Goal: Book appointment/travel/reservation

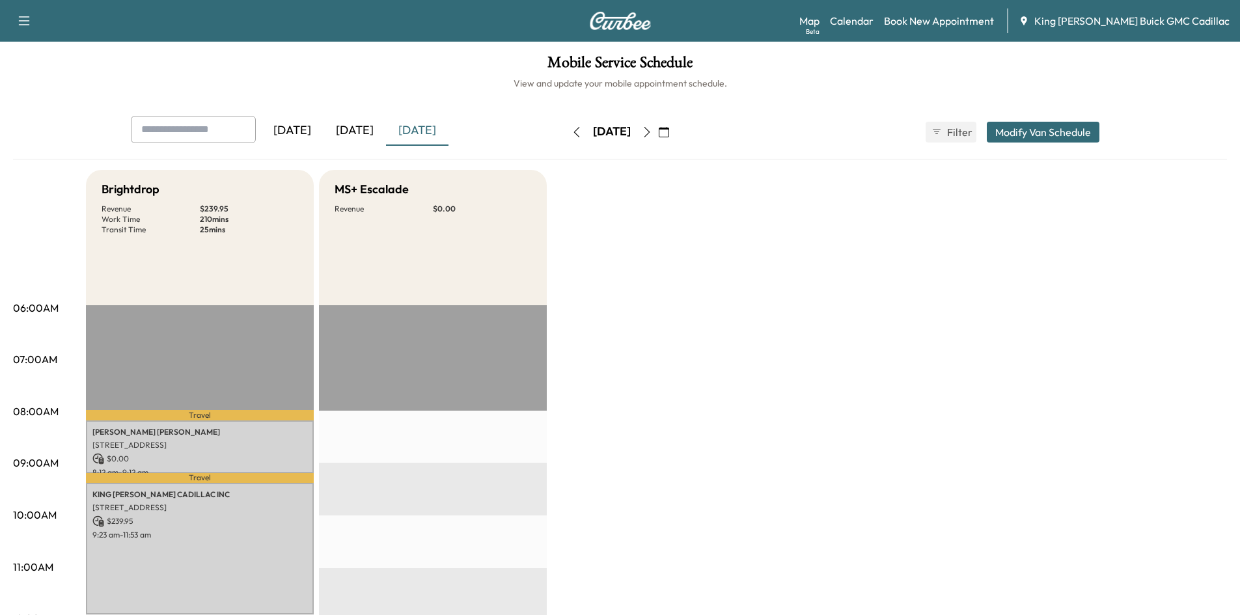
click at [652, 135] on icon "button" at bounding box center [647, 132] width 10 height 10
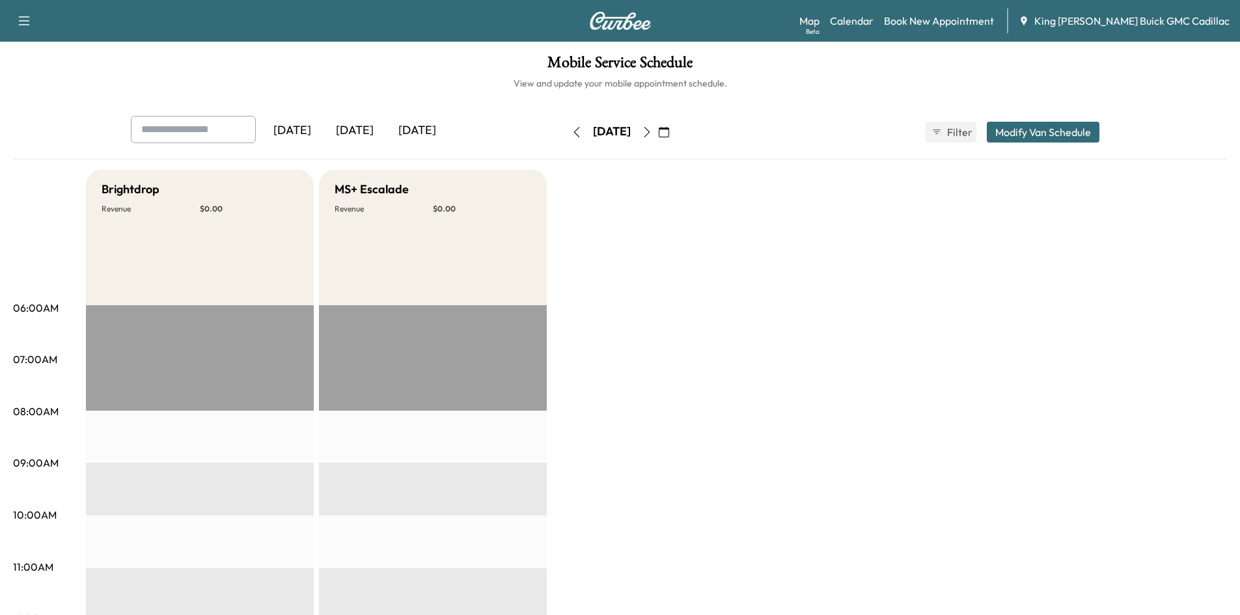
click at [566, 126] on button "button" at bounding box center [577, 132] width 22 height 21
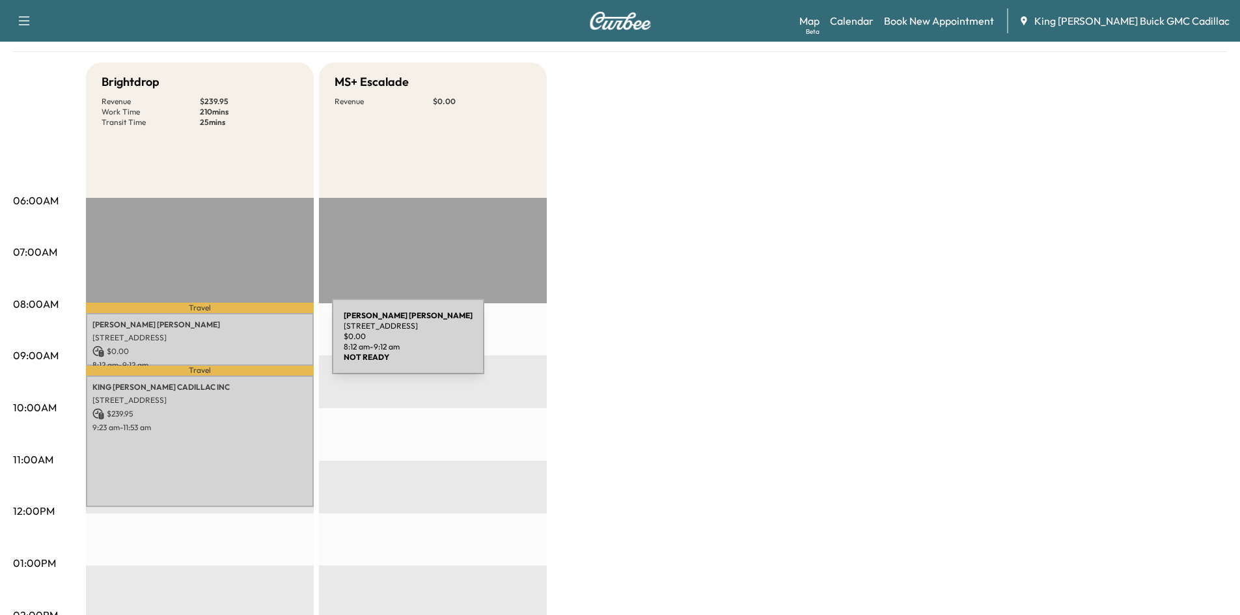
scroll to position [130, 0]
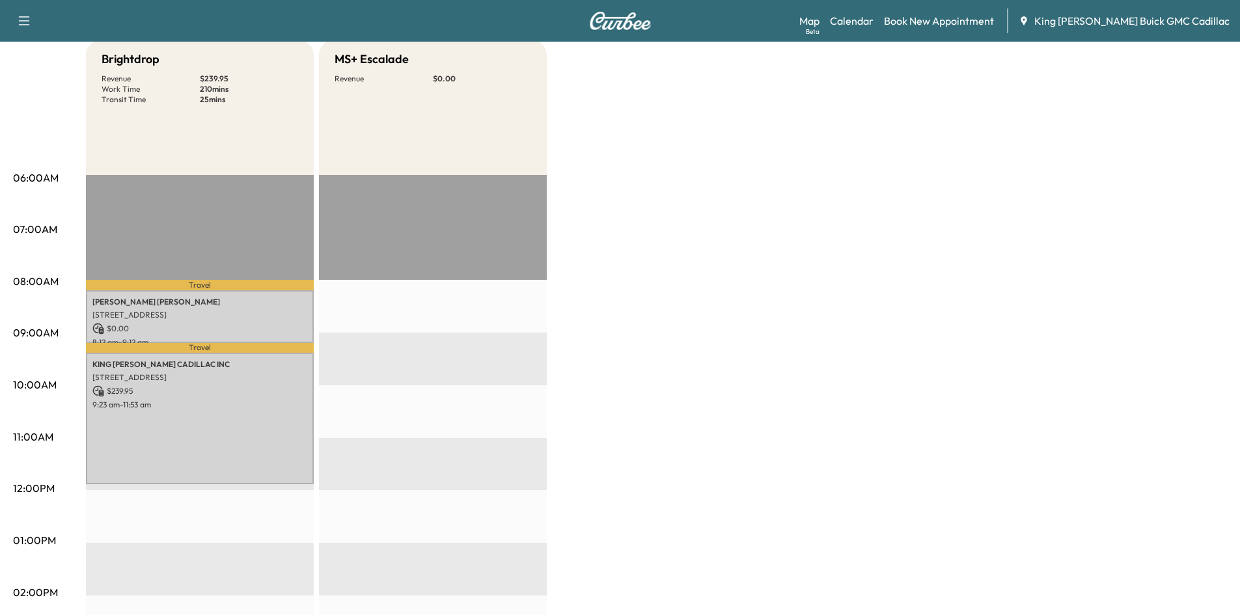
click at [182, 329] on p "$ 0.00" at bounding box center [199, 329] width 215 height 12
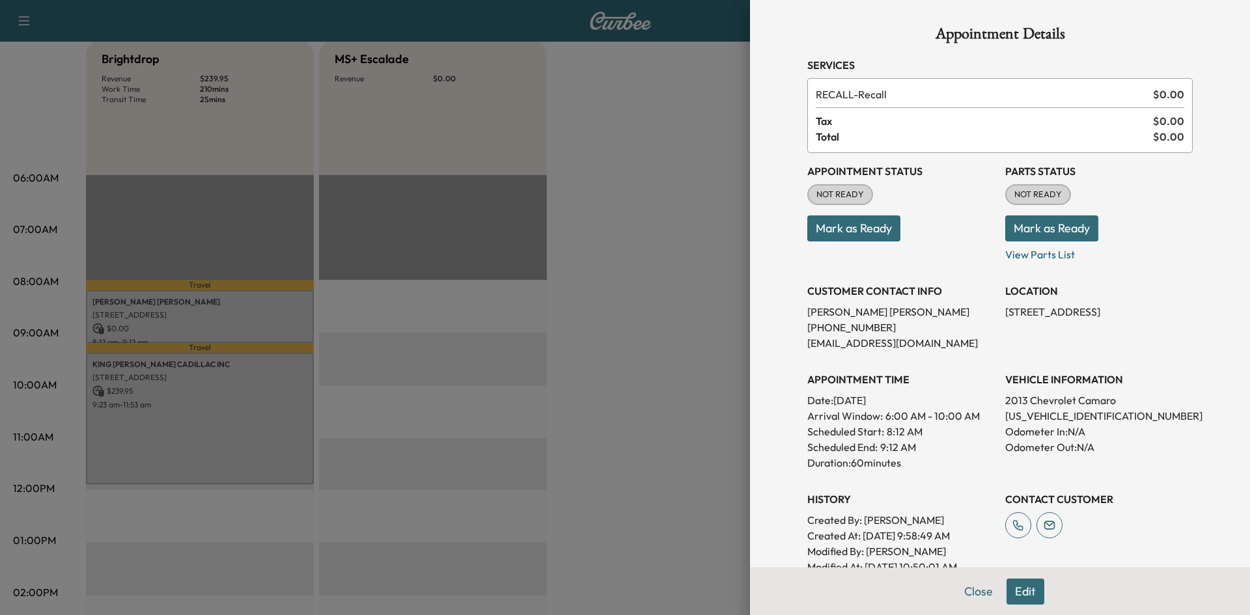
drag, startPoint x: 638, startPoint y: 223, endPoint x: 622, endPoint y: 225, distance: 15.7
click at [636, 223] on div at bounding box center [625, 307] width 1250 height 615
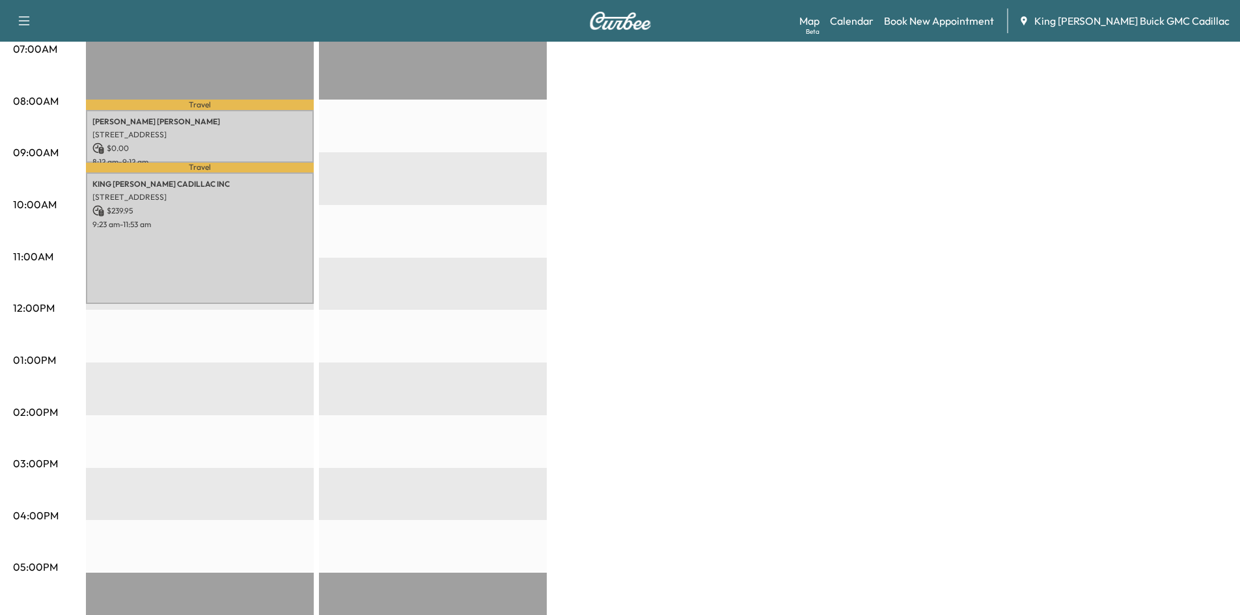
scroll to position [0, 0]
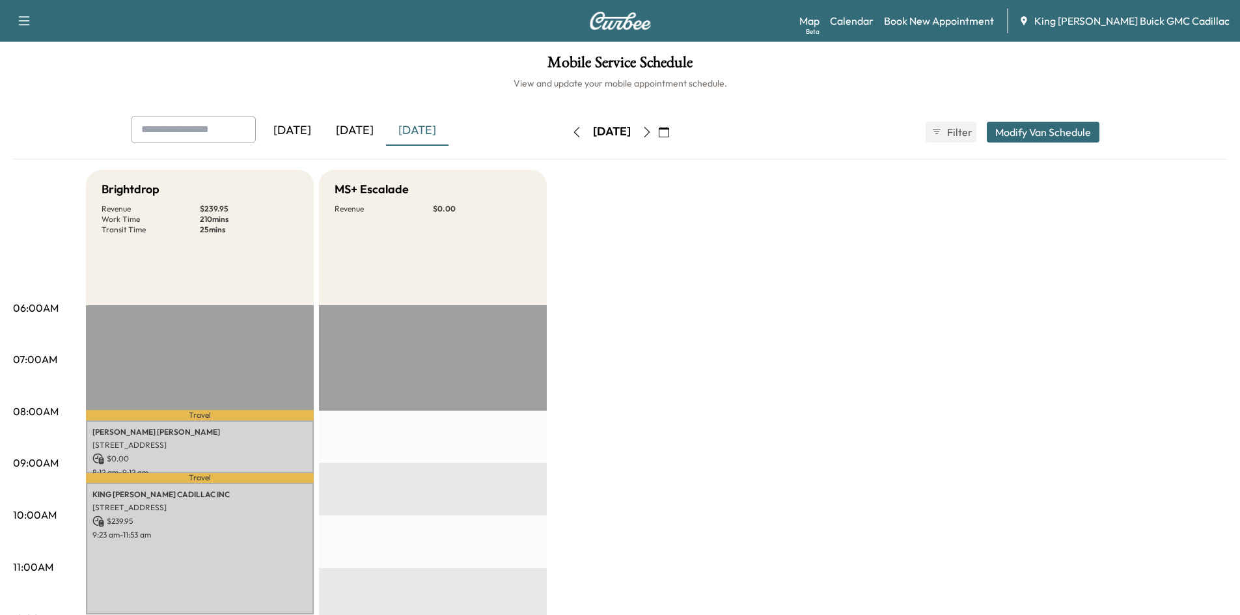
click at [566, 139] on button "button" at bounding box center [577, 132] width 22 height 21
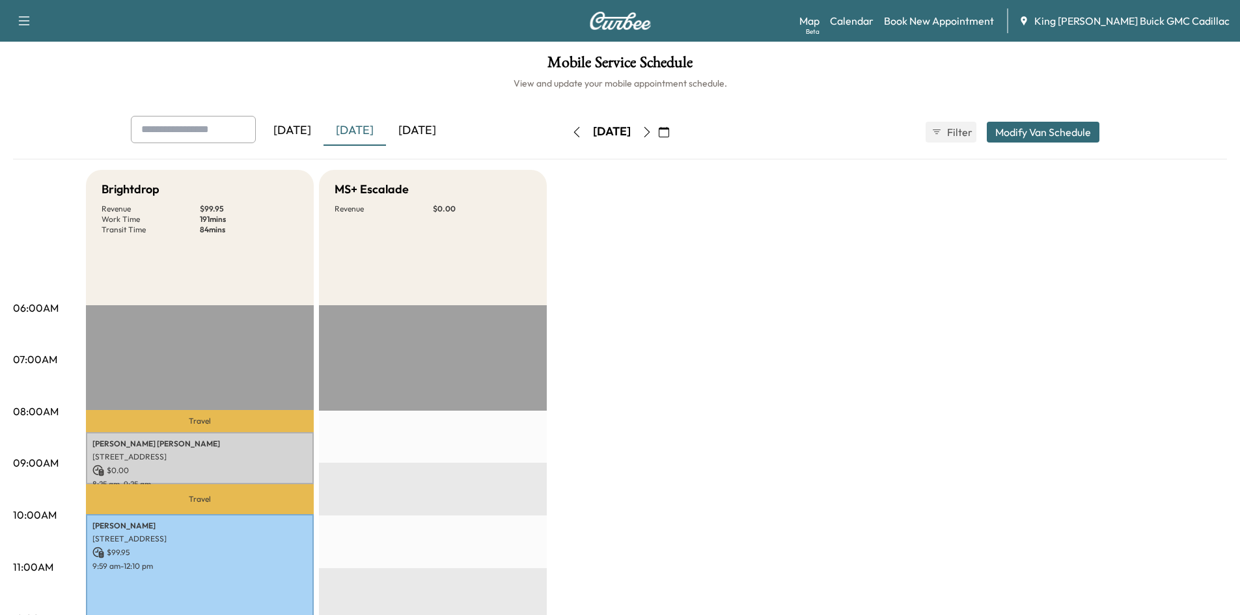
click at [652, 137] on icon "button" at bounding box center [647, 132] width 10 height 10
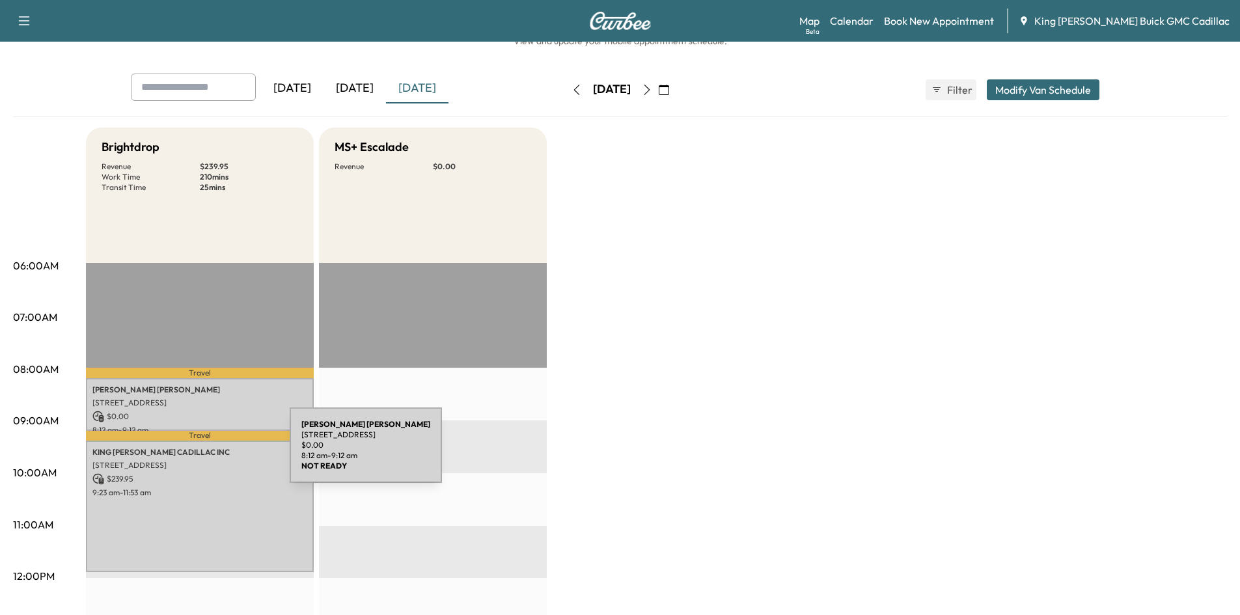
scroll to position [65, 0]
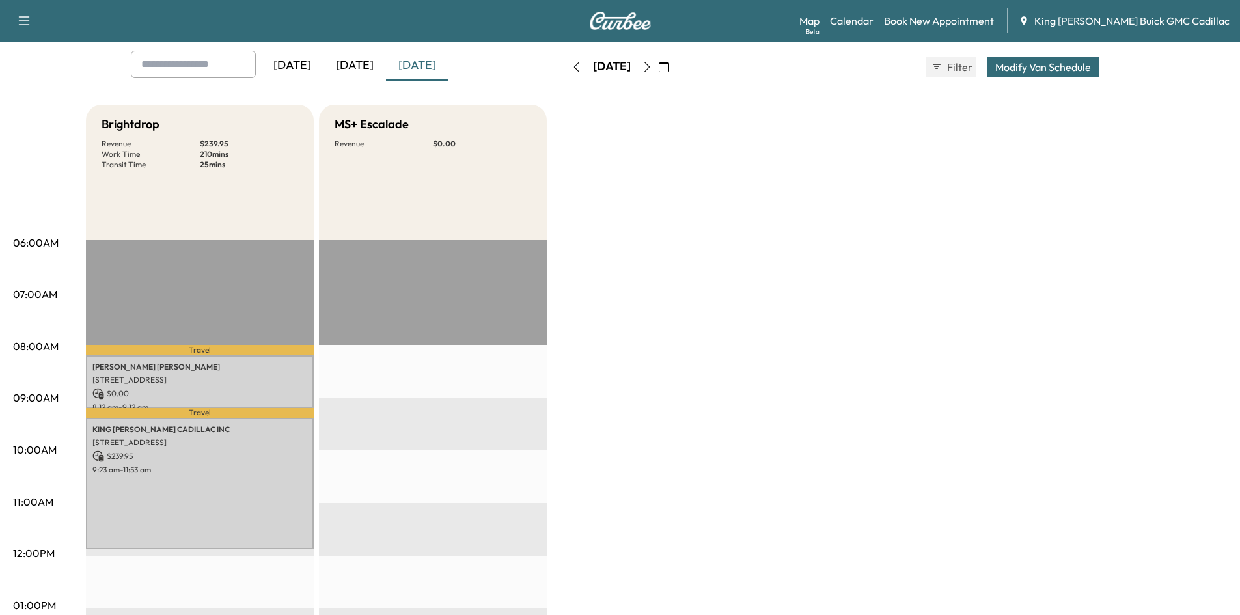
click at [572, 69] on icon "button" at bounding box center [577, 67] width 10 height 10
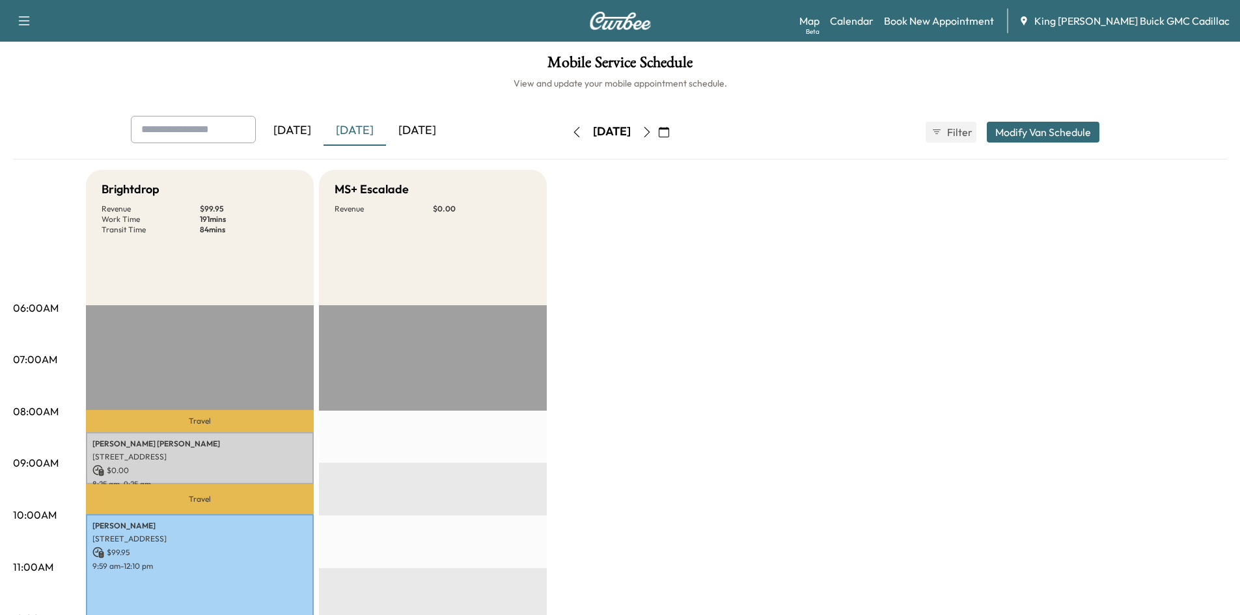
click at [658, 139] on button "button" at bounding box center [647, 132] width 22 height 21
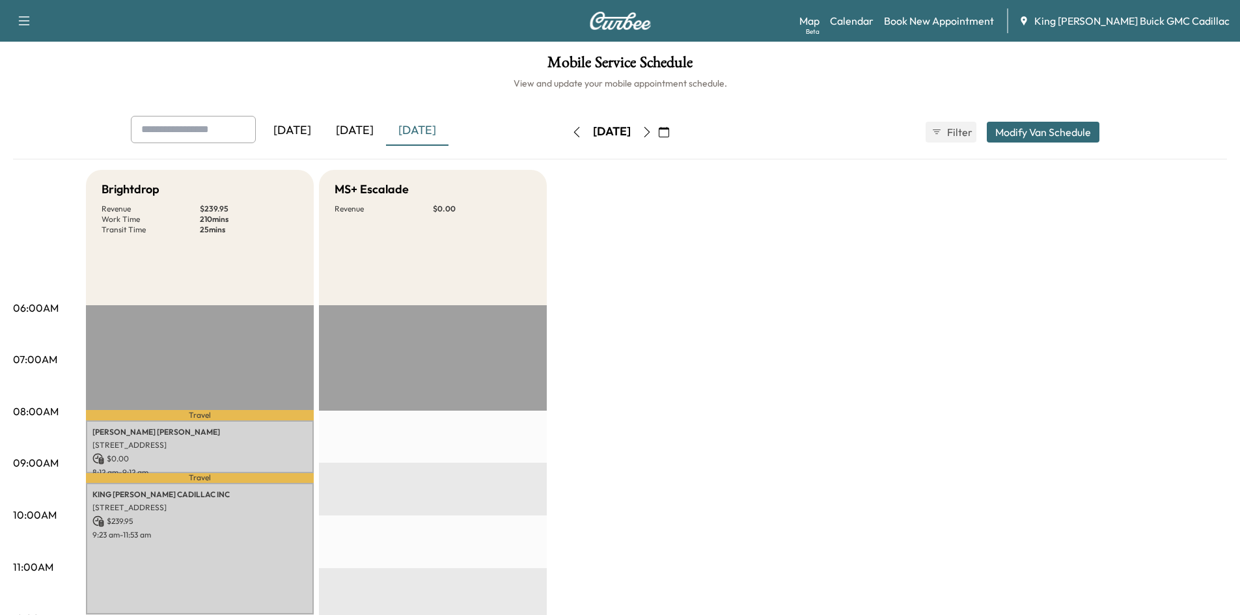
click at [652, 127] on icon "button" at bounding box center [647, 132] width 10 height 10
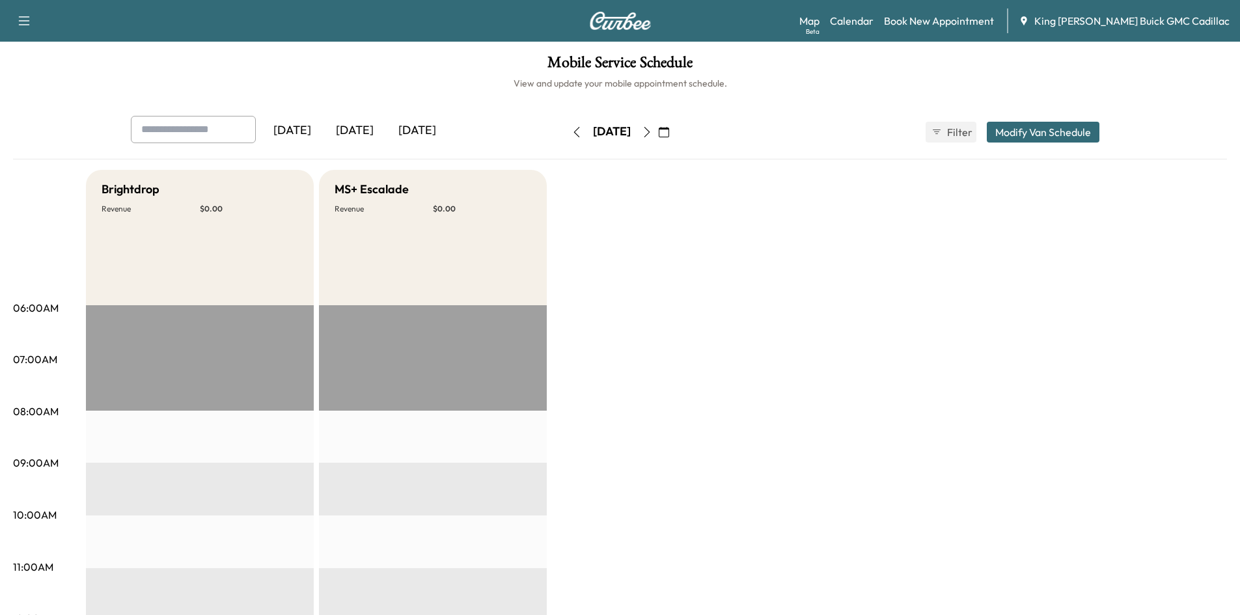
click at [652, 127] on icon "button" at bounding box center [647, 132] width 10 height 10
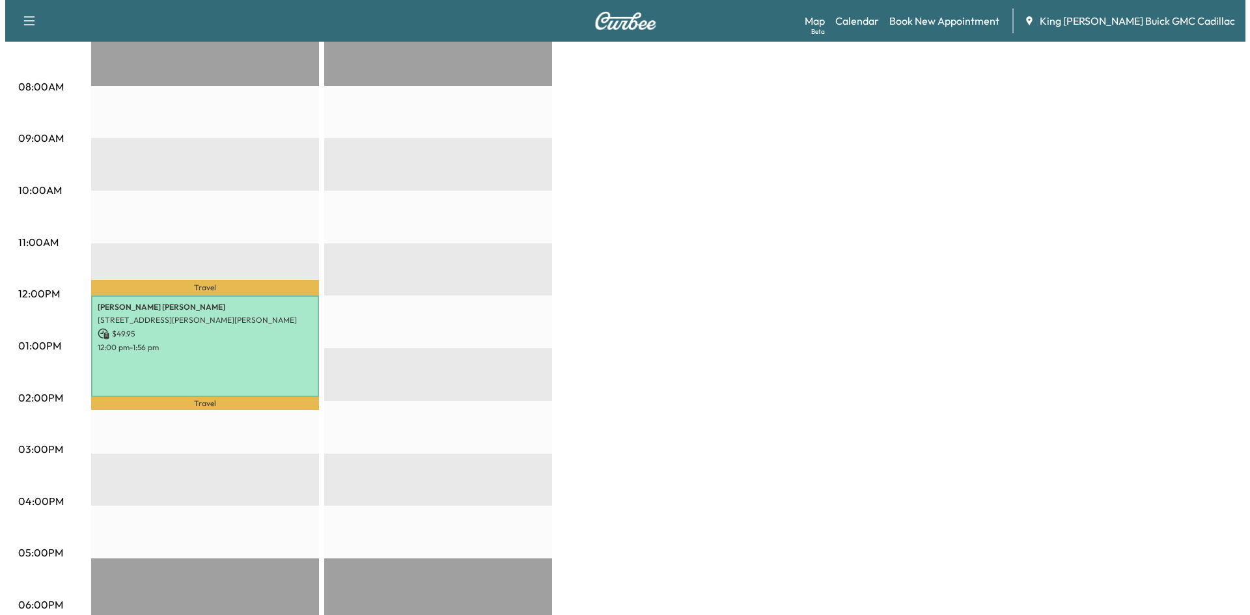
scroll to position [325, 0]
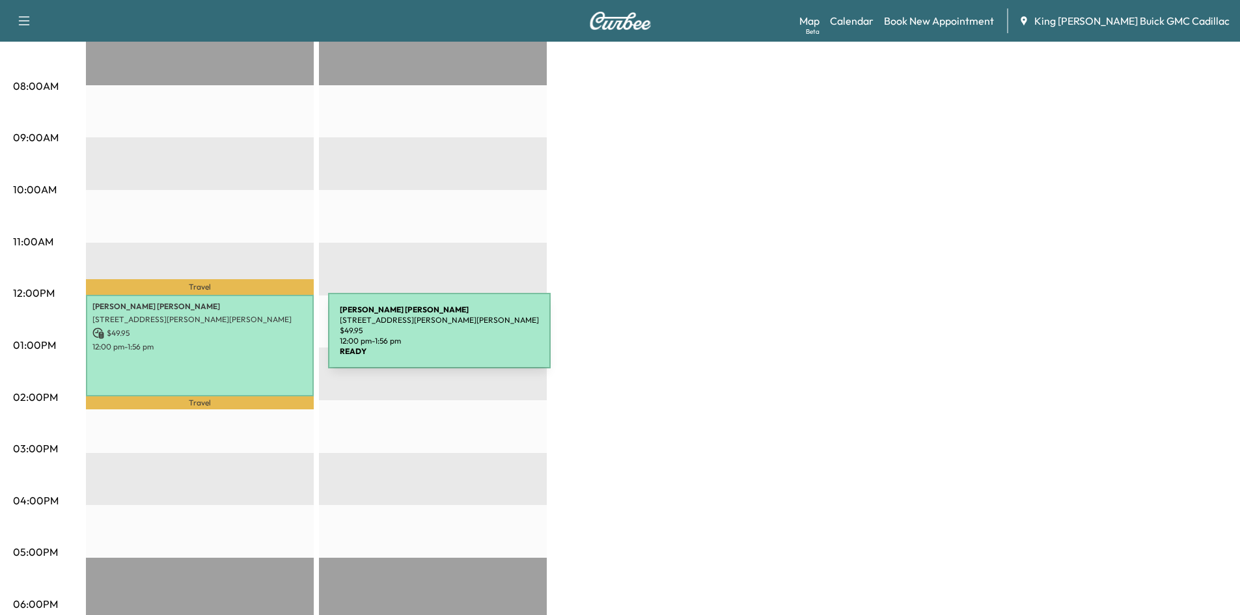
click at [230, 342] on p "12:00 pm - 1:56 pm" at bounding box center [199, 347] width 215 height 10
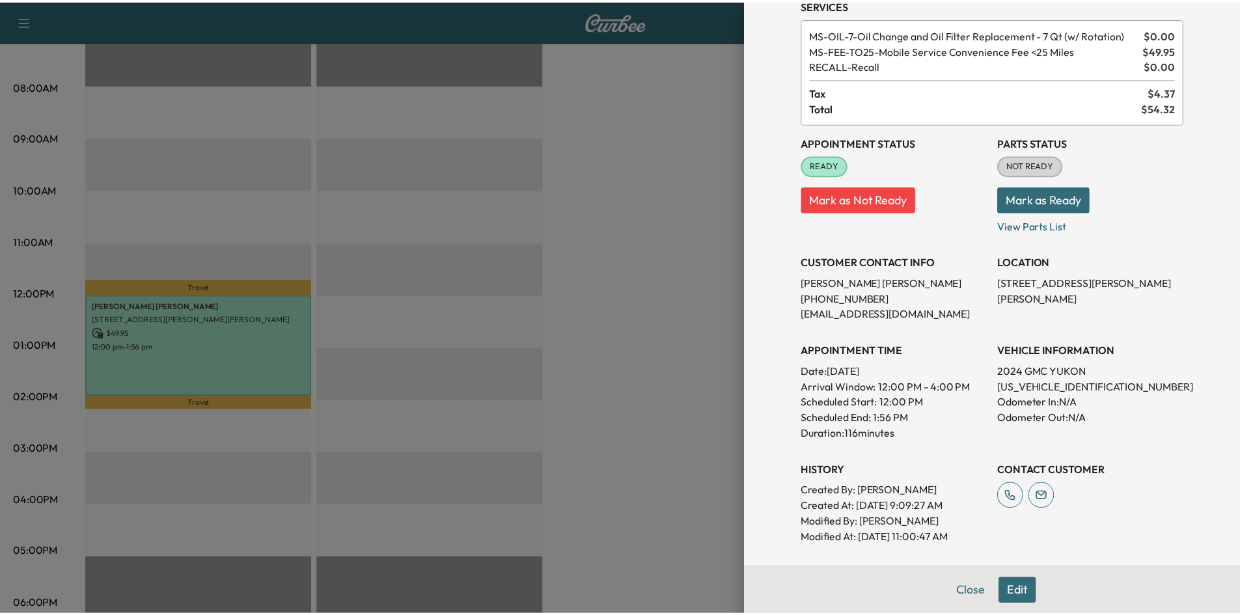
scroll to position [0, 0]
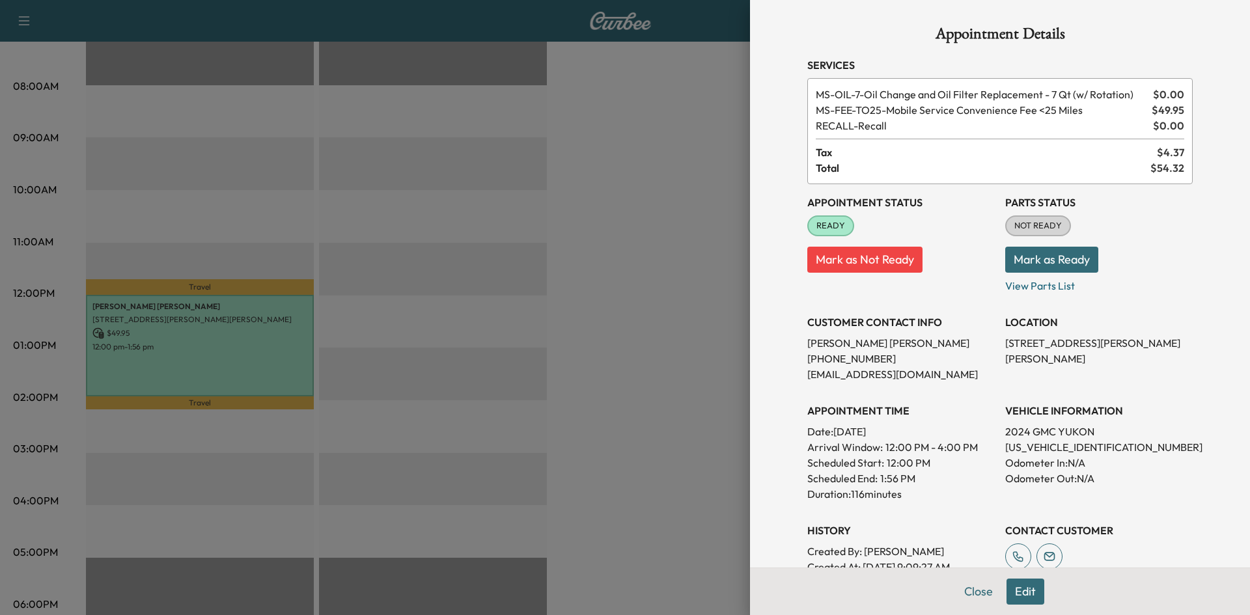
drag, startPoint x: 665, startPoint y: 291, endPoint x: 657, endPoint y: 287, distance: 9.3
click at [662, 290] on div at bounding box center [625, 307] width 1250 height 615
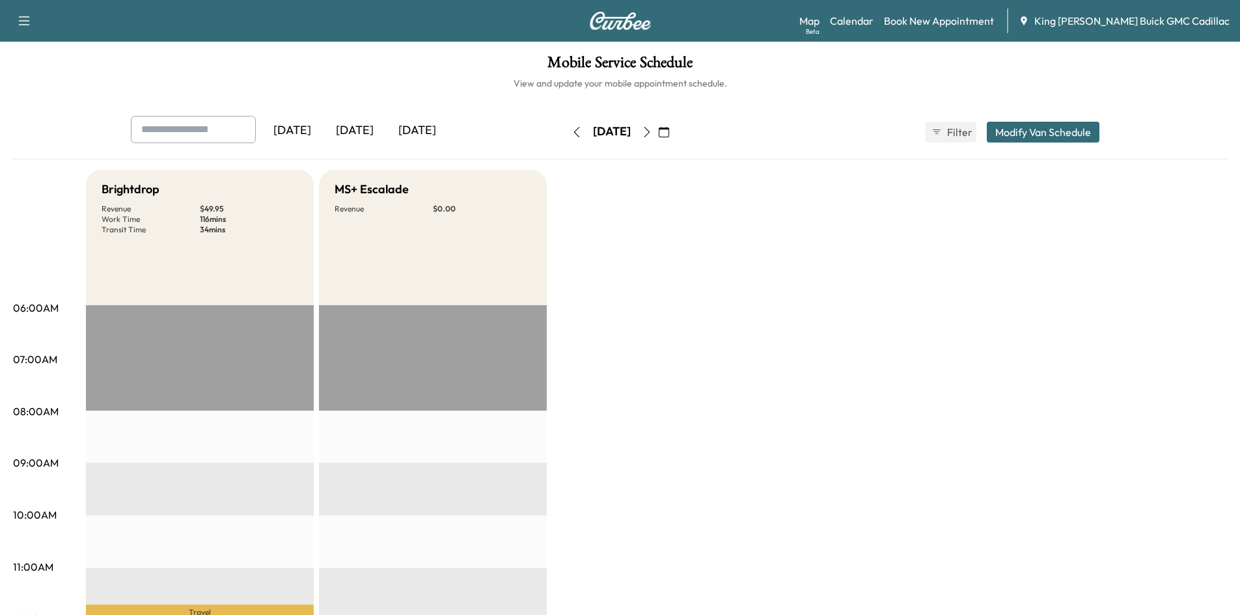
click at [572, 131] on icon "button" at bounding box center [577, 132] width 10 height 10
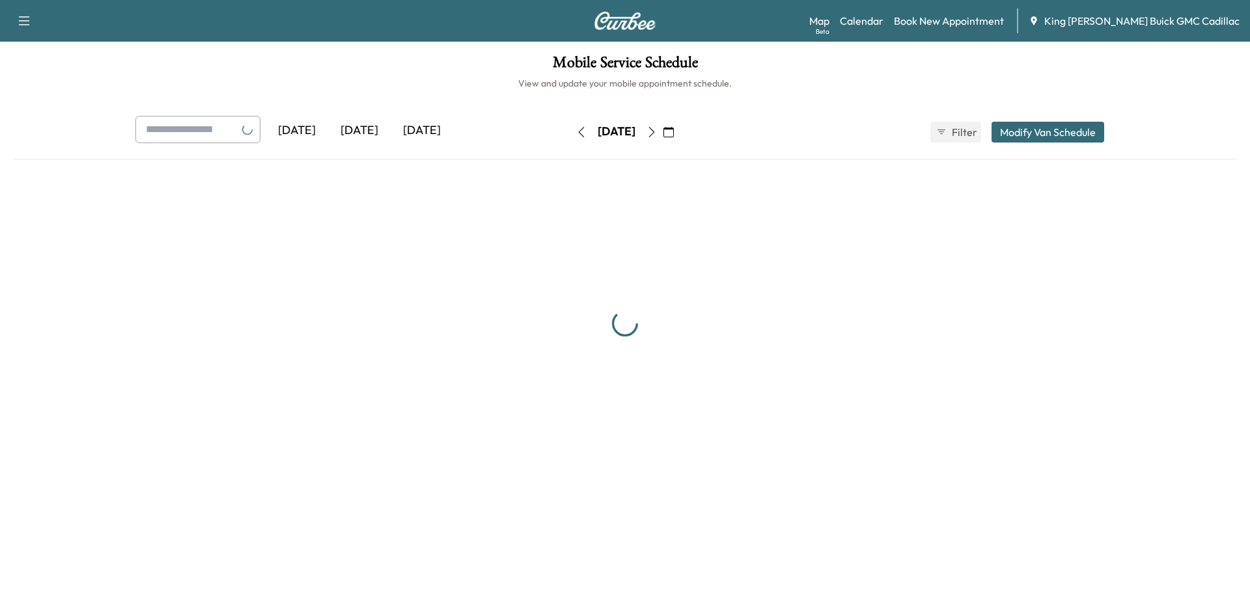
click at [570, 131] on button "button" at bounding box center [581, 132] width 22 height 21
